Goal: Task Accomplishment & Management: Complete application form

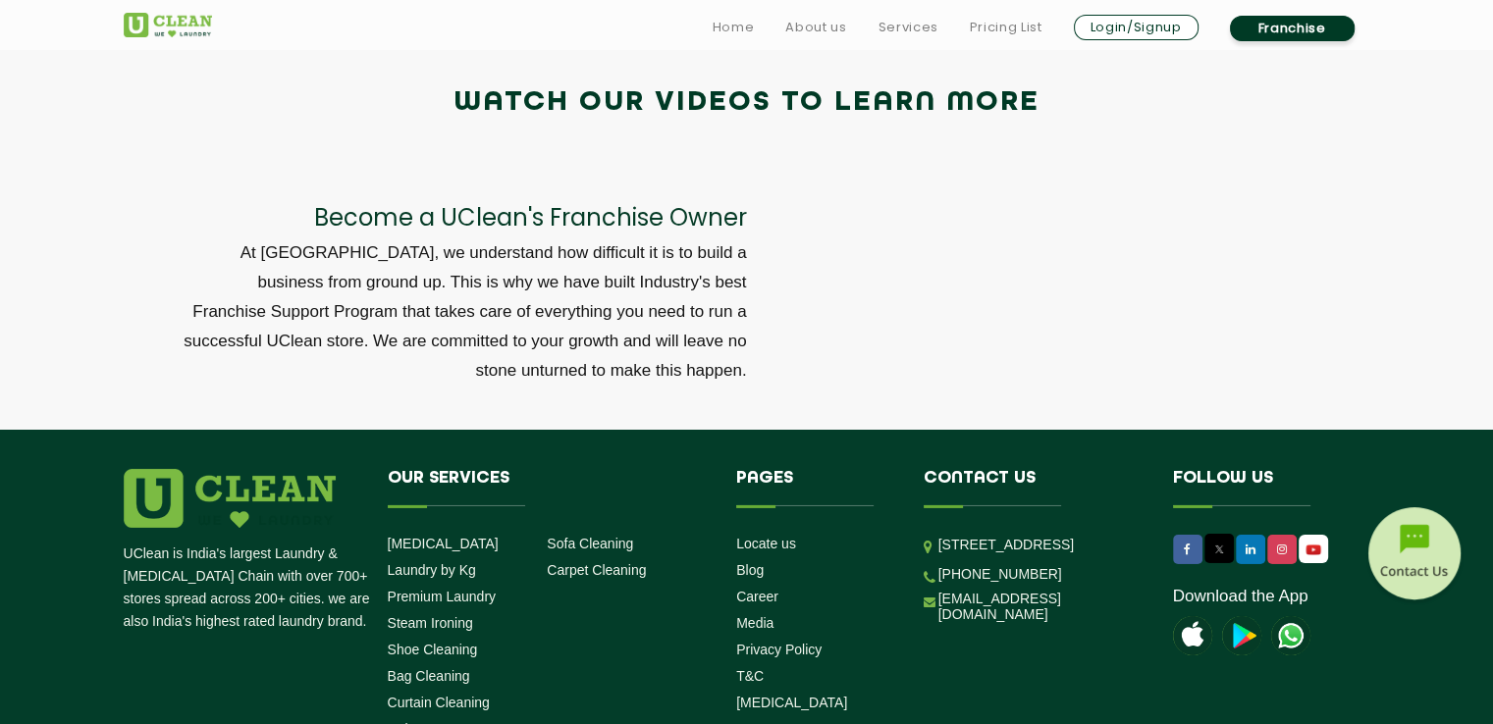
scroll to position [6705, 0]
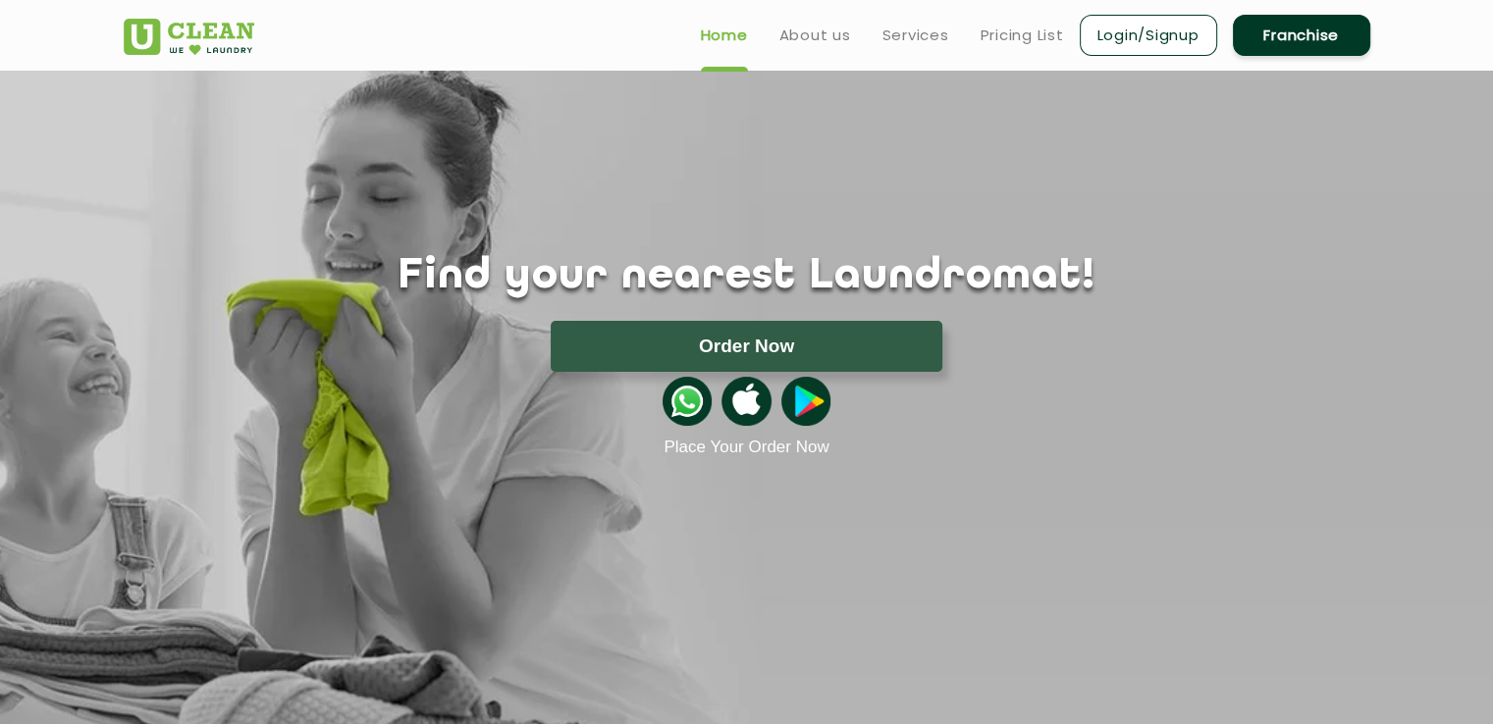
click at [1294, 29] on link "Franchise" at bounding box center [1301, 35] width 137 height 41
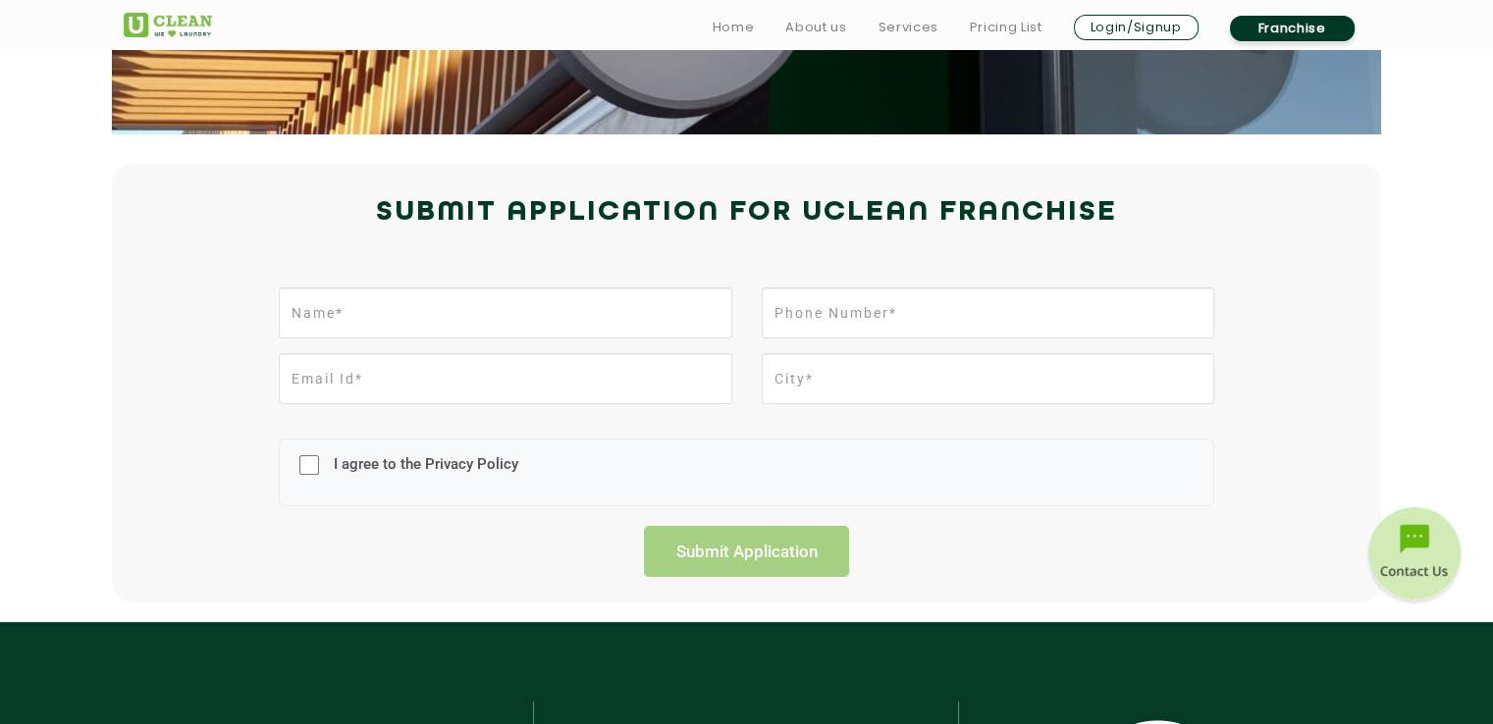
scroll to position [370, 0]
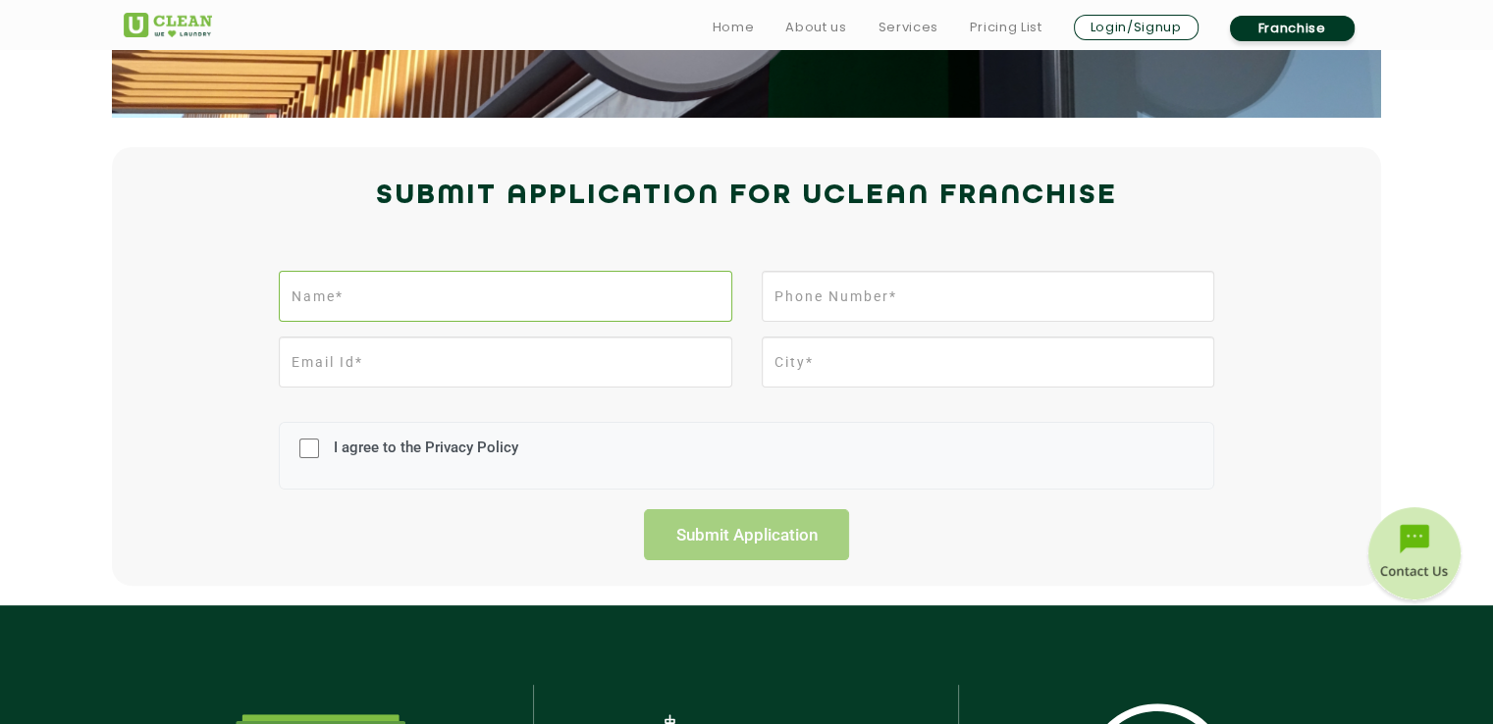
click at [502, 300] on input "text" at bounding box center [505, 296] width 452 height 51
type input "[PERSON_NAME] Allu"
click at [333, 360] on input "email" at bounding box center [505, 362] width 452 height 51
click at [836, 297] on input "tel" at bounding box center [988, 296] width 452 height 51
type input "6309420663"
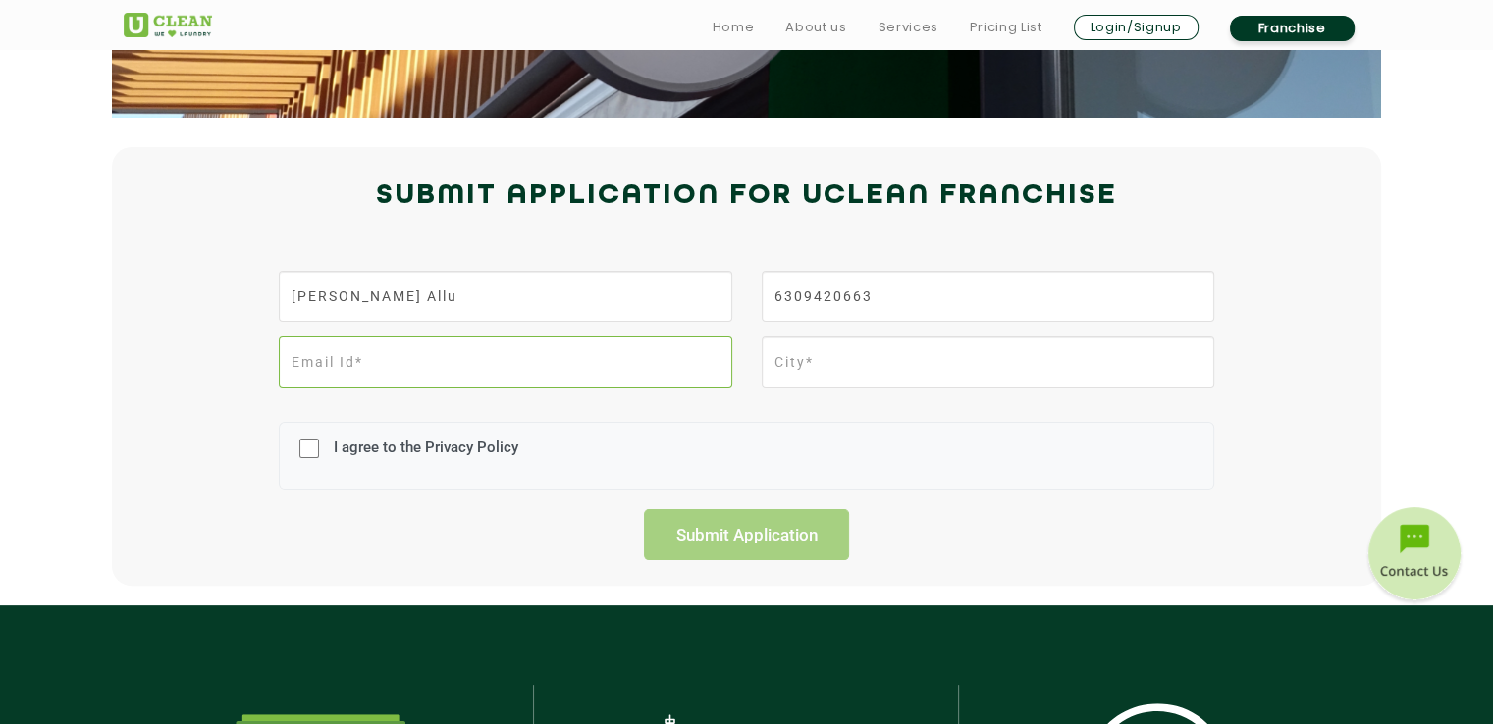
click at [551, 370] on input "email" at bounding box center [505, 362] width 452 height 51
type input "[EMAIL_ADDRESS][DOMAIN_NAME]"
click at [856, 367] on input "text" at bounding box center [988, 362] width 452 height 51
type input "Guntur"
click at [314, 443] on input "I agree to the Privacy Policy" at bounding box center [309, 448] width 20 height 51
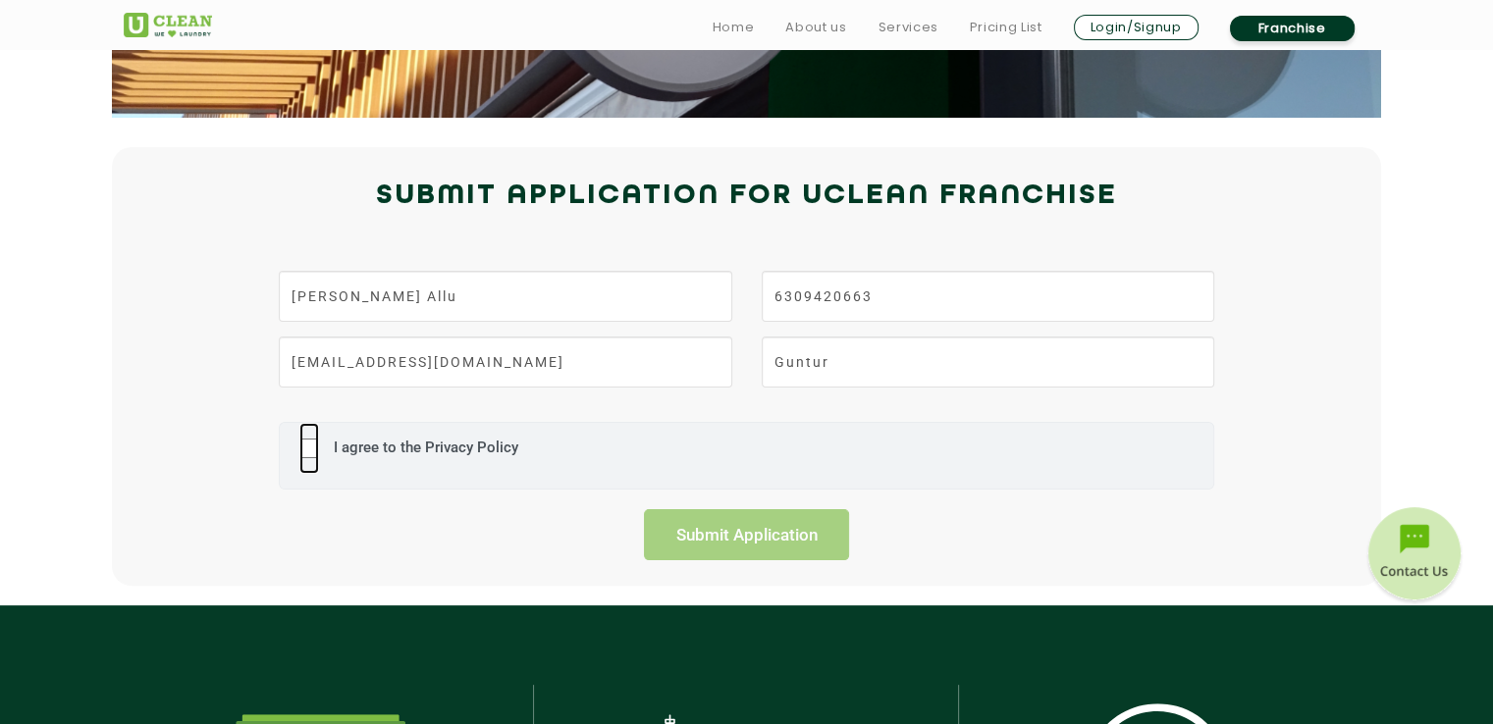
checkbox input "true"
click at [868, 361] on input "Guntur" at bounding box center [988, 362] width 452 height 51
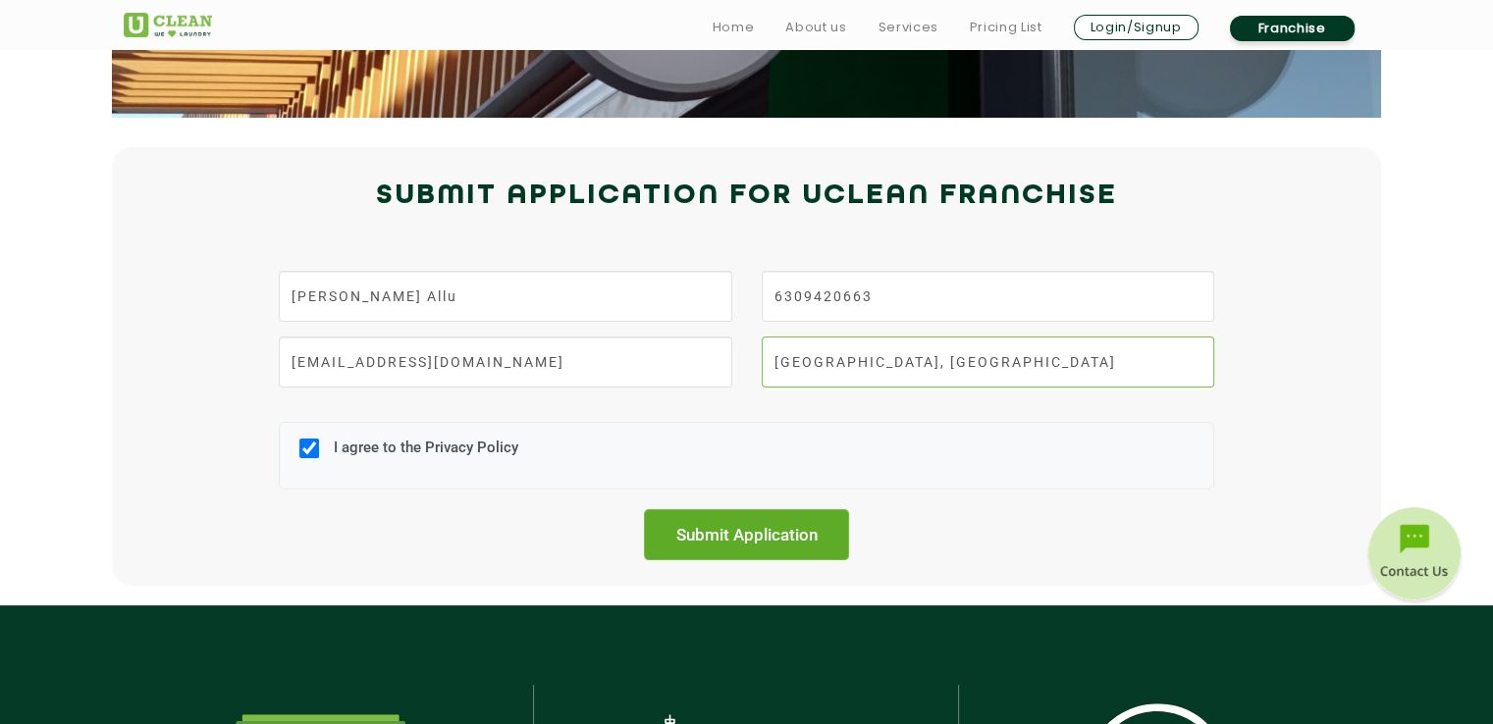
type input "[GEOGRAPHIC_DATA], [GEOGRAPHIC_DATA]"
click at [740, 529] on input "Submit Application" at bounding box center [747, 534] width 206 height 51
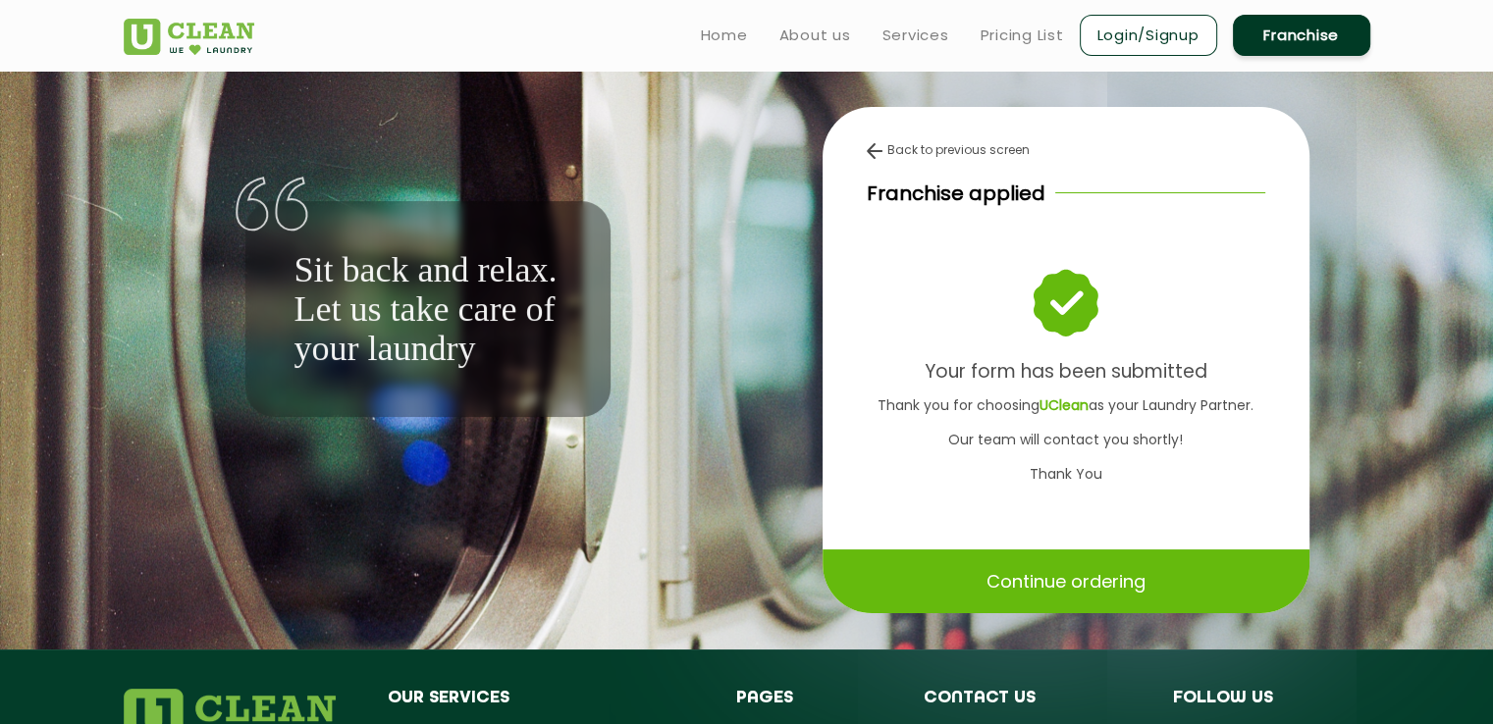
click at [868, 146] on img at bounding box center [875, 151] width 16 height 16
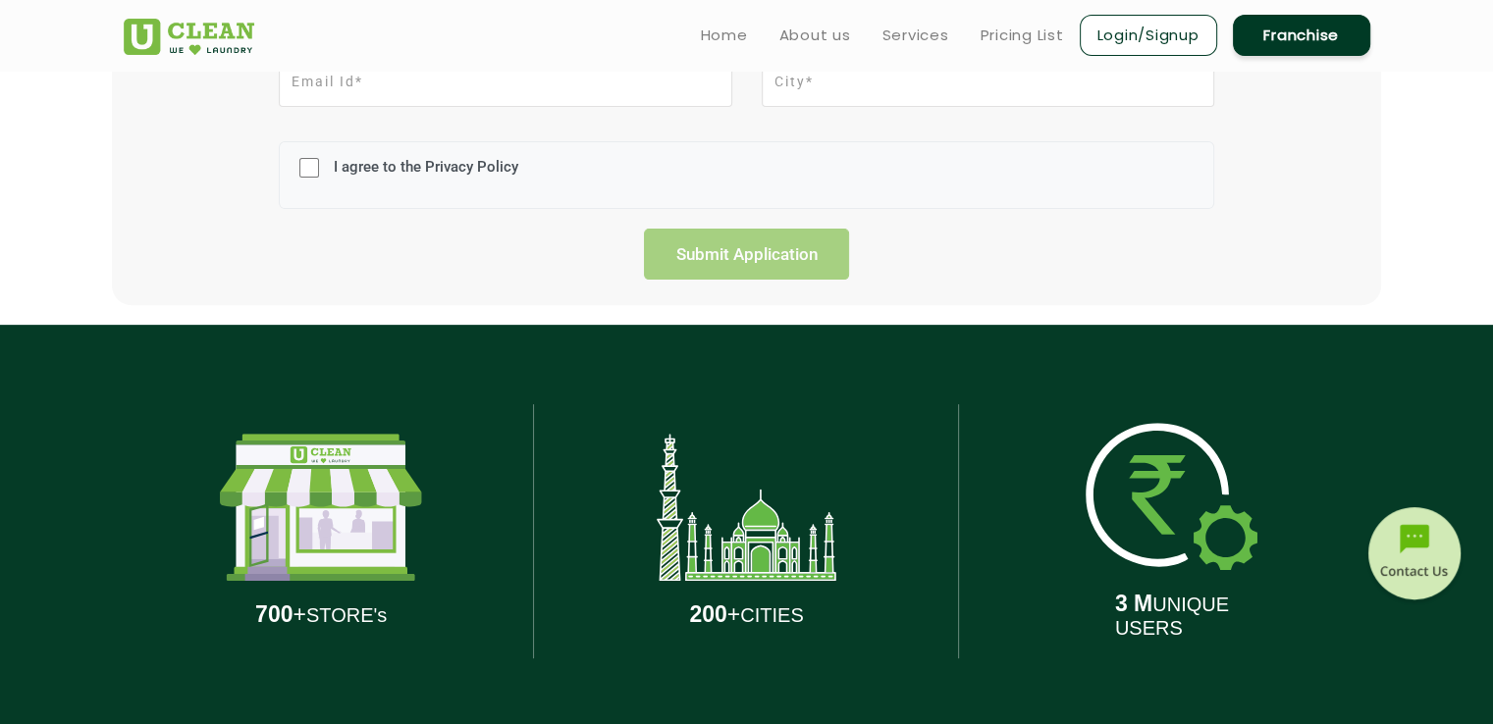
scroll to position [18, 0]
